Goal: Check status: Check status

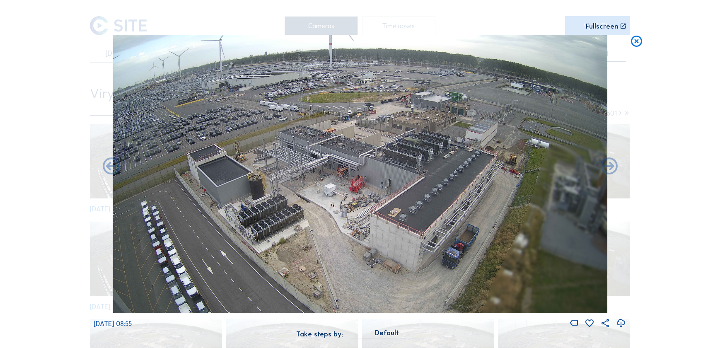
click at [640, 40] on icon at bounding box center [637, 42] width 14 height 14
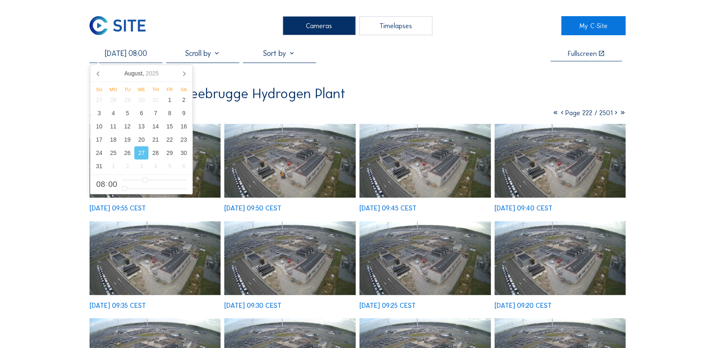
click at [144, 53] on input "[DATE] 08:00" at bounding box center [125, 53] width 73 height 9
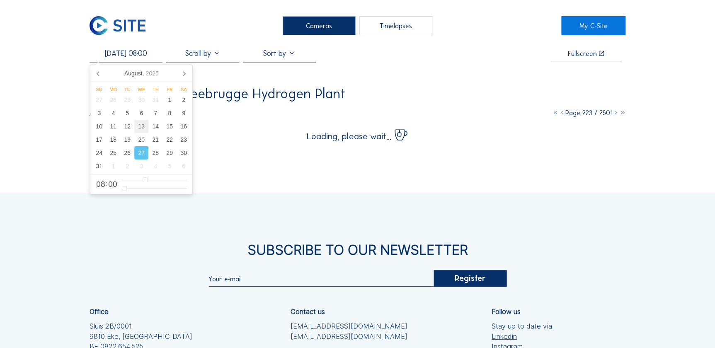
click at [145, 127] on div "13" at bounding box center [141, 126] width 14 height 13
type input "[DATE] 10:00"
type input "10"
type input "[DATE] 11:00"
type input "11"
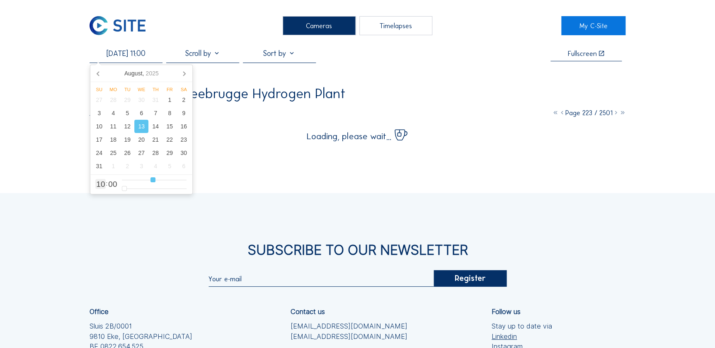
type input "[DATE] 12:00"
type input "12"
type input "[DATE] 13:00"
type input "13"
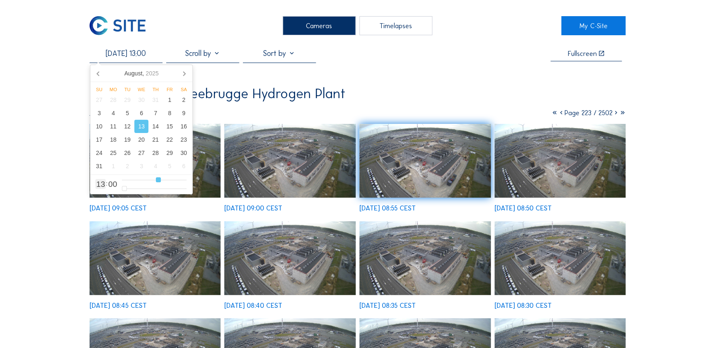
type input "[DATE] 14:00"
drag, startPoint x: 150, startPoint y: 180, endPoint x: 159, endPoint y: 180, distance: 9.5
type input "14"
click at [159, 180] on input "range" at bounding box center [154, 179] width 65 height 7
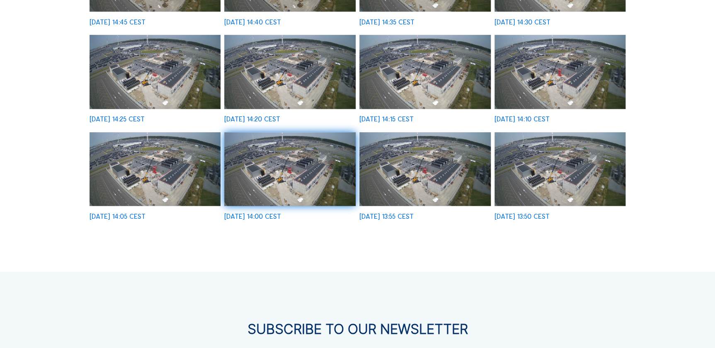
scroll to position [301, 0]
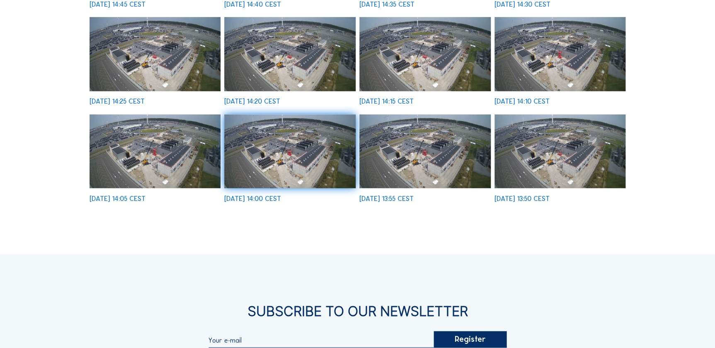
click at [543, 176] on img at bounding box center [559, 151] width 131 height 74
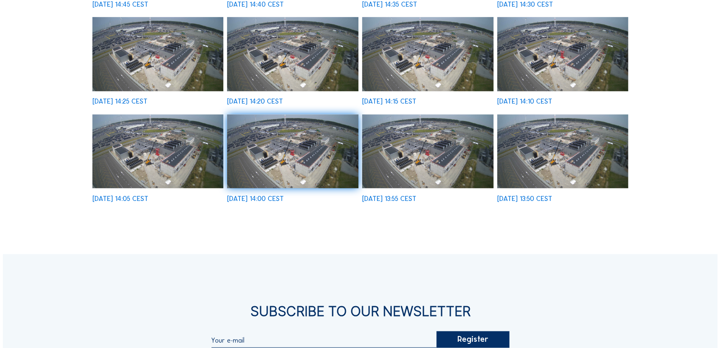
scroll to position [303, 0]
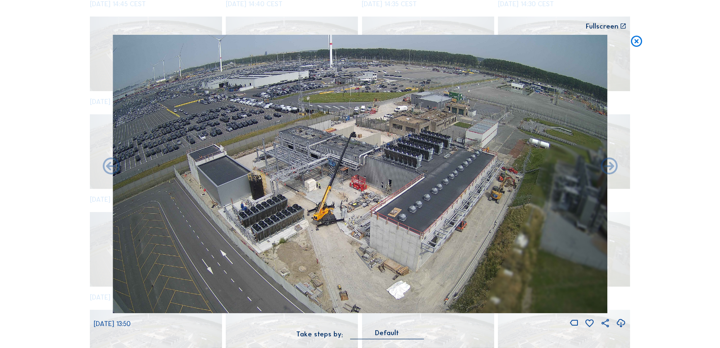
click at [630, 44] on icon at bounding box center [637, 42] width 14 height 14
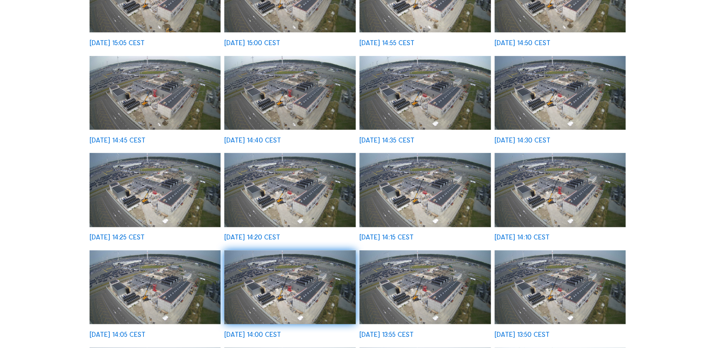
scroll to position [0, 0]
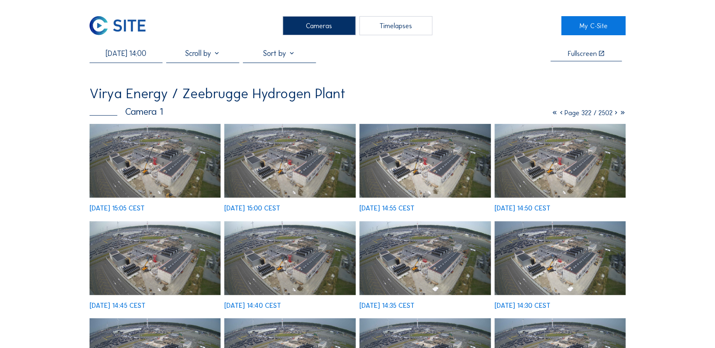
click at [126, 53] on input "[DATE] 14:00" at bounding box center [125, 53] width 73 height 9
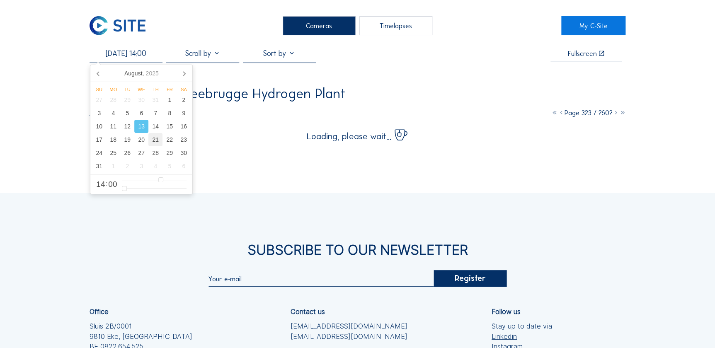
click at [153, 139] on div "21" at bounding box center [155, 139] width 14 height 13
type input "[DATE] 14:00"
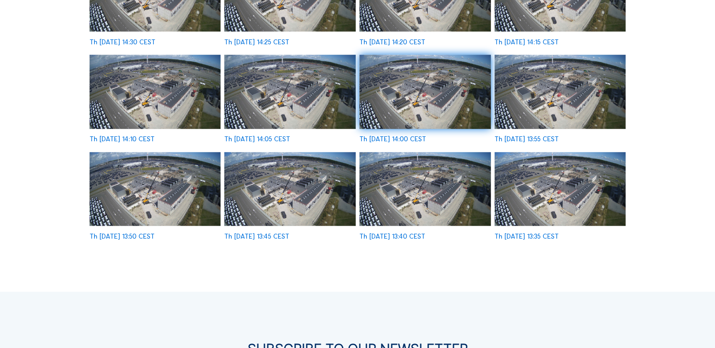
click at [555, 203] on img at bounding box center [559, 189] width 131 height 74
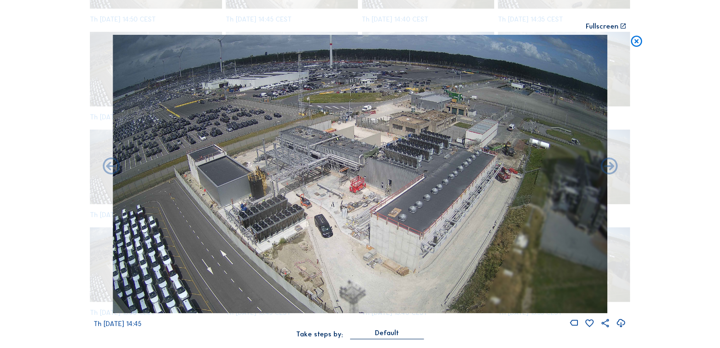
scroll to position [655, 0]
